Goal: Transaction & Acquisition: Purchase product/service

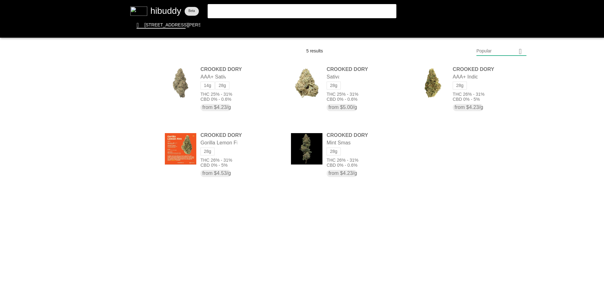
click at [301, 13] on flt-glass-pane at bounding box center [302, 143] width 604 height 286
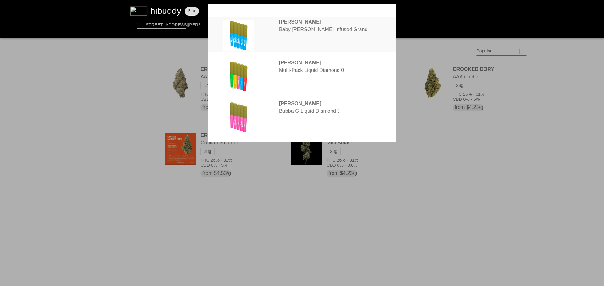
type input "[DEMOGRAPHIC_DATA]"
click at [312, 42] on flt-glass-pane at bounding box center [302, 143] width 604 height 286
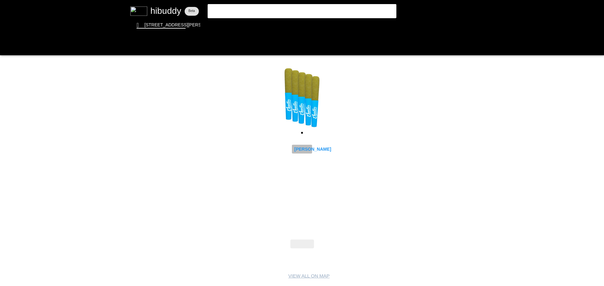
click at [302, 152] on flt-glass-pane at bounding box center [302, 143] width 604 height 286
